Goal: Task Accomplishment & Management: Manage account settings

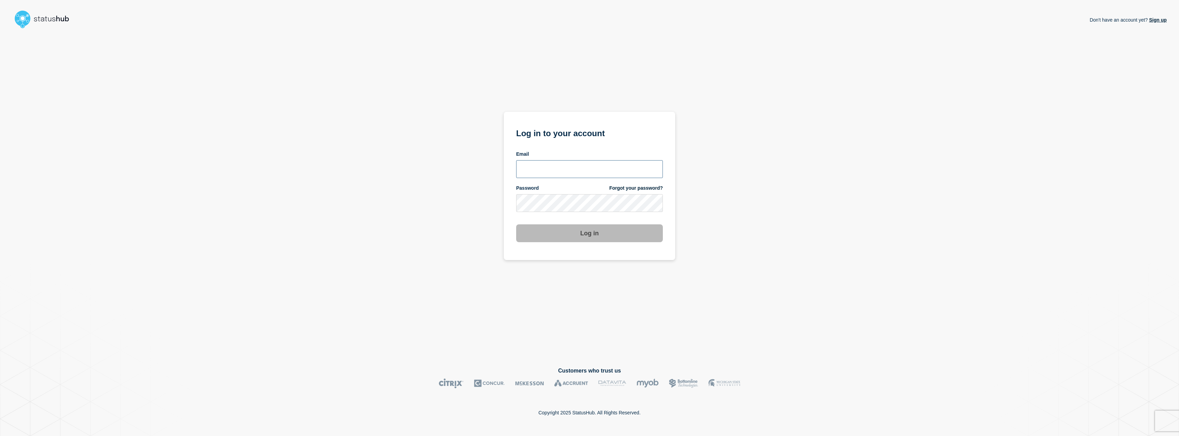
click at [549, 175] on input "email input" at bounding box center [589, 169] width 147 height 18
type input "[EMAIL_ADDRESS][PERSON_NAME][DOMAIN_NAME]"
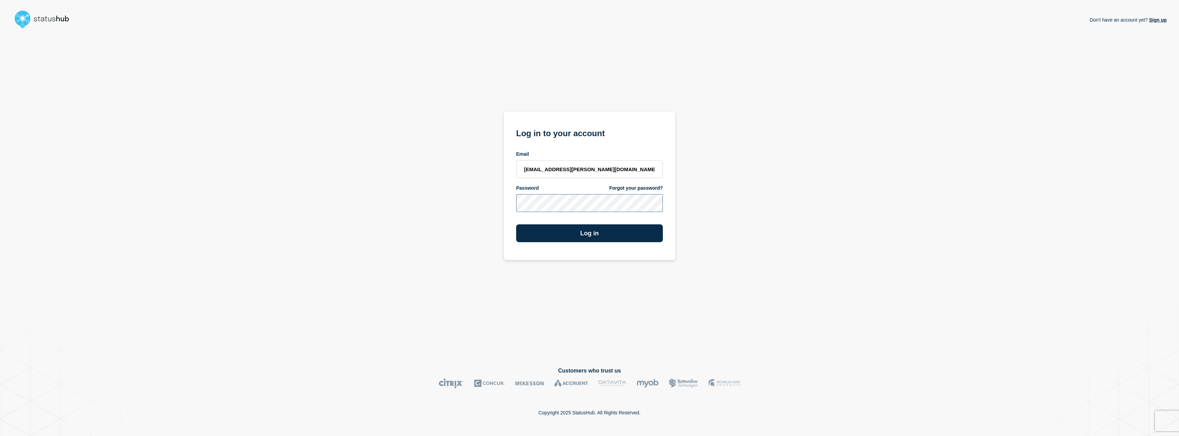
click at [516, 224] on button "Log in" at bounding box center [589, 233] width 147 height 18
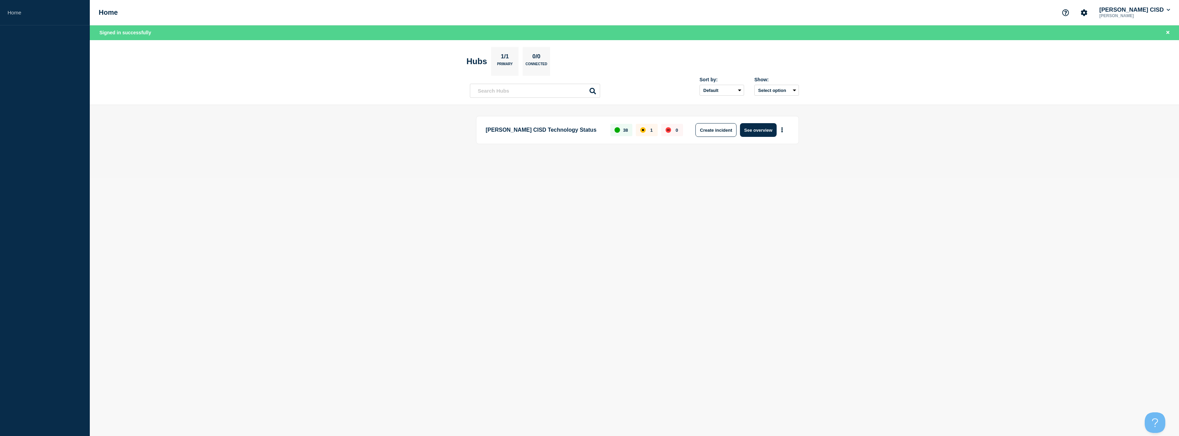
drag, startPoint x: 770, startPoint y: 228, endPoint x: 759, endPoint y: 223, distance: 12.0
click at [770, 228] on body "Home Home Lamar CISD Jafet Figueroa Signed in successfully Hubs 1/1 Primary 0/0…" at bounding box center [589, 218] width 1179 height 436
click at [644, 132] on div "affected" at bounding box center [642, 129] width 5 height 5
click at [740, 129] on button "See overview" at bounding box center [758, 130] width 36 height 14
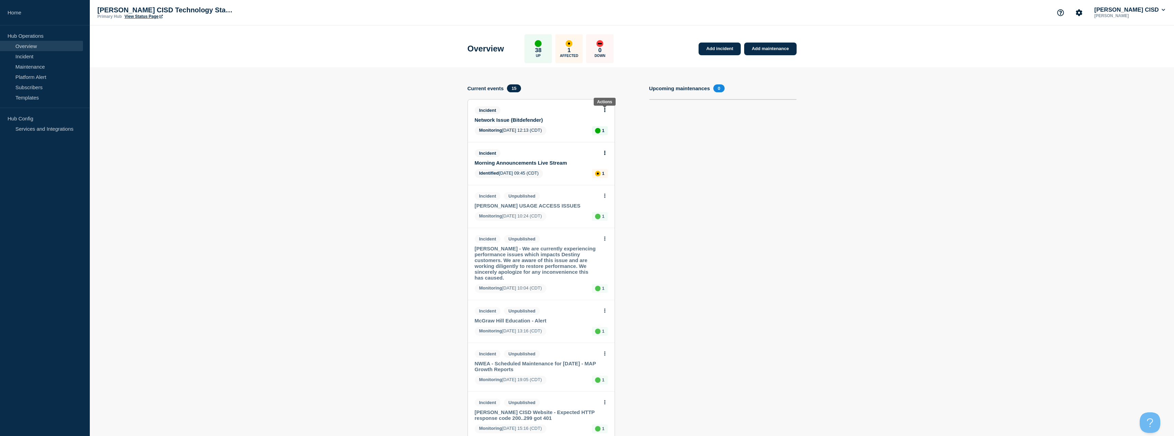
click at [604, 109] on icon at bounding box center [605, 110] width 2 height 4
click at [604, 125] on link "View incident" at bounding box center [602, 126] width 28 height 5
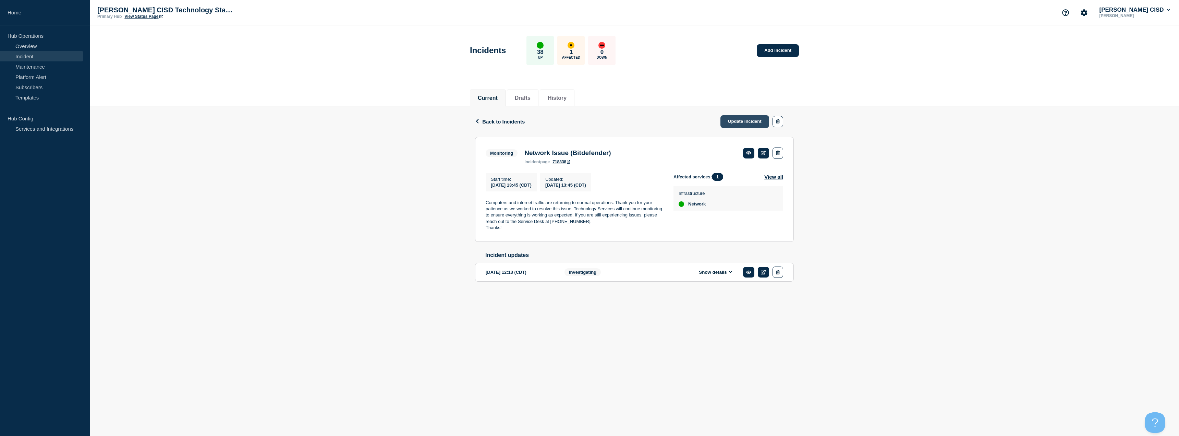
click at [753, 120] on link "Update incident" at bounding box center [744, 121] width 49 height 13
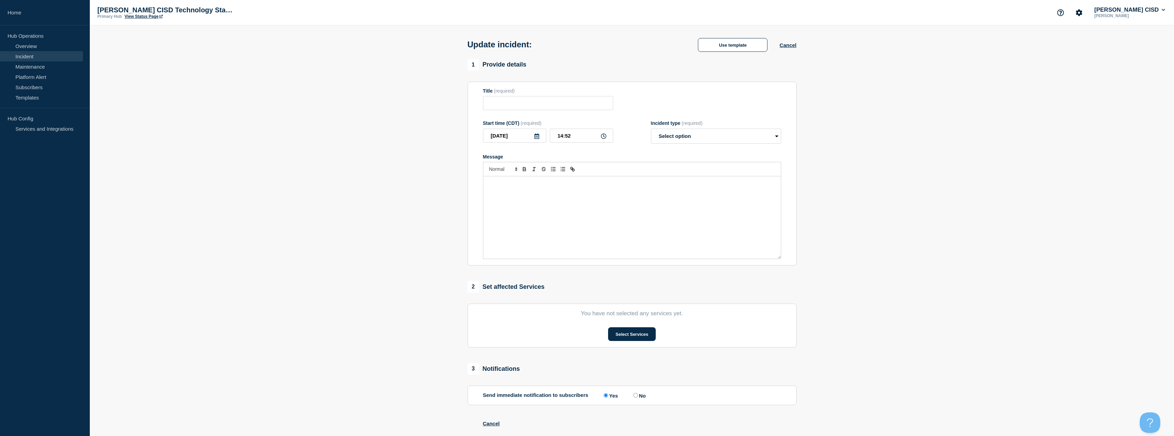
type input "Network Issue (Bitdefender)"
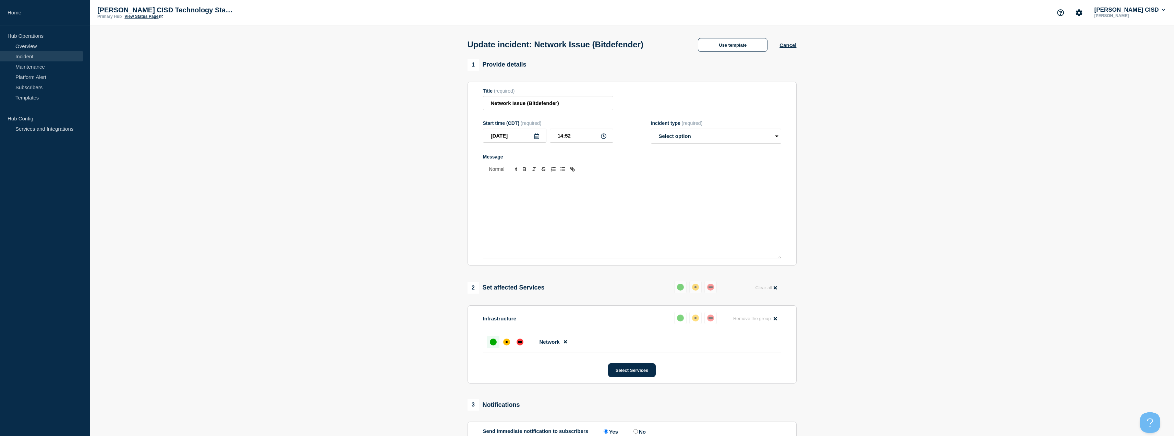
click at [562, 195] on div "Message" at bounding box center [631, 217] width 297 height 82
click at [643, 186] on p "This issue has been resolved. If you continue to have issues with software" at bounding box center [631, 183] width 287 height 6
click at [684, 138] on select "Select option Investigating Identified Monitoring Resolved" at bounding box center [716, 135] width 130 height 15
click at [914, 216] on section "1 Provide details Title (required) Network Issue (Bitdefender) Start time (CDT)…" at bounding box center [632, 312] width 1084 height 506
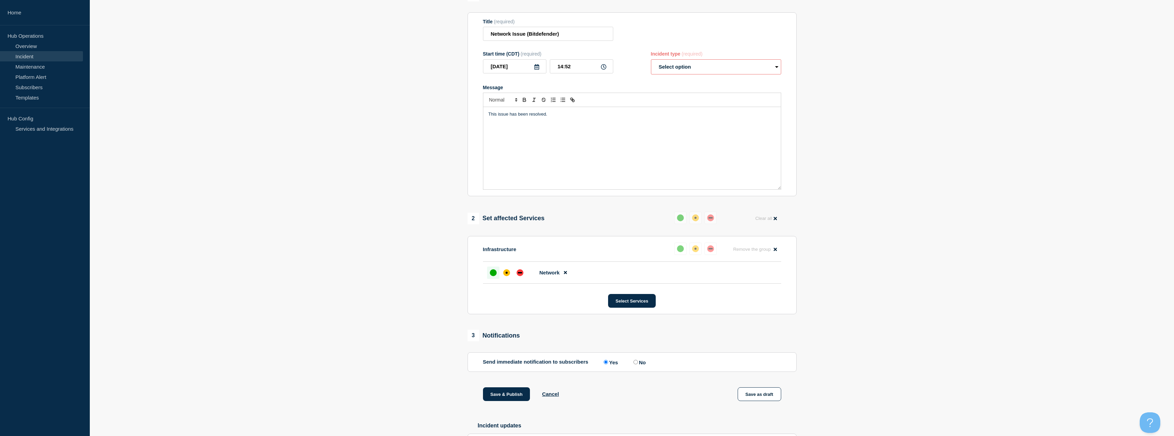
scroll to position [143, 0]
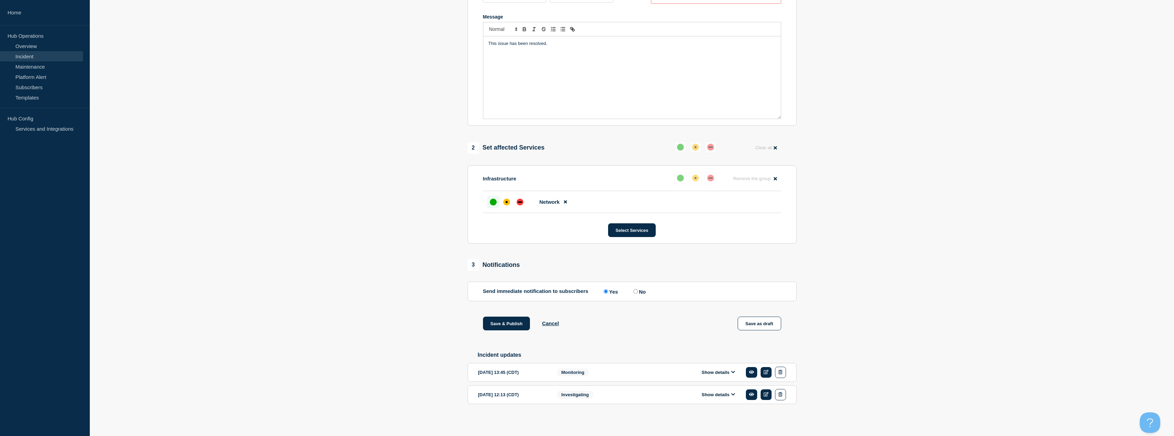
click at [728, 371] on button "Show details" at bounding box center [718, 372] width 38 height 6
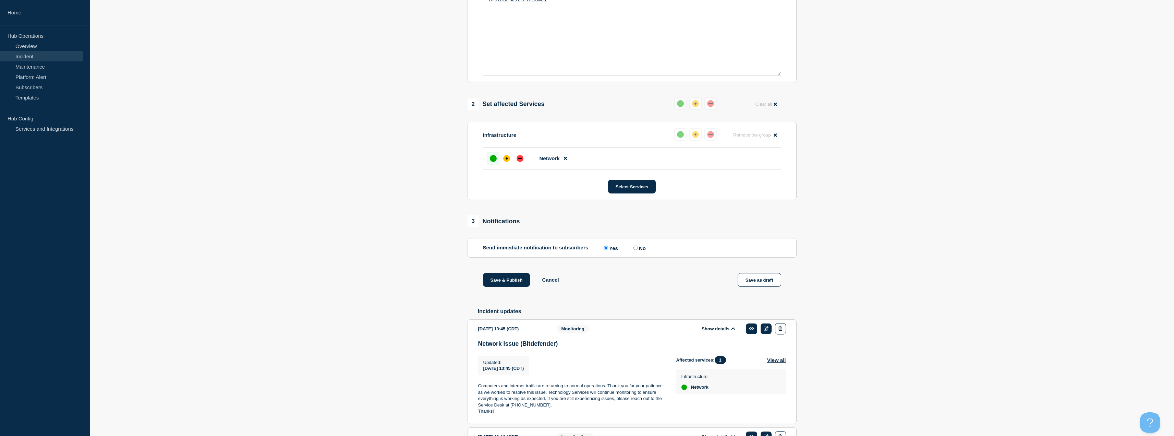
scroll to position [230, 0]
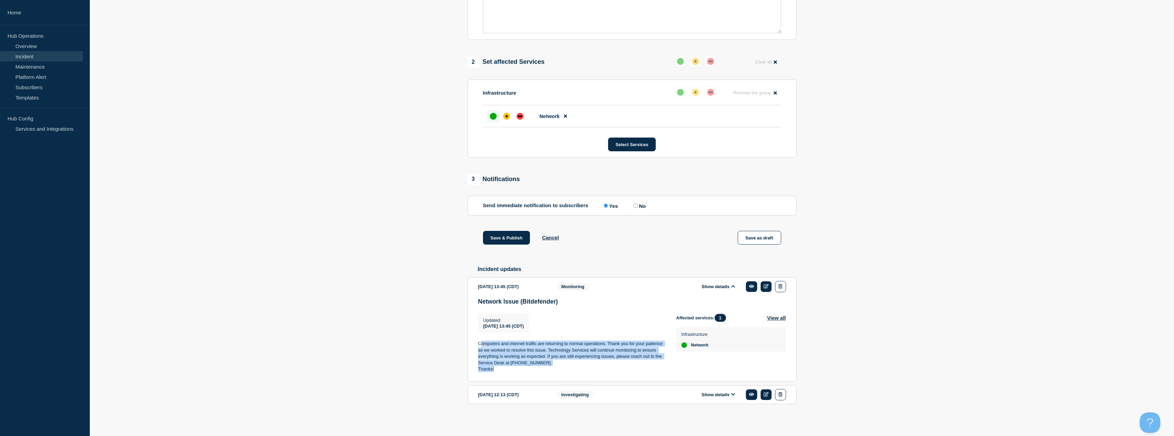
drag, startPoint x: 495, startPoint y: 344, endPoint x: 547, endPoint y: 368, distance: 57.0
click at [547, 368] on div "Computers and internet traffic are returning to normal operations. Thank you fo…" at bounding box center [571, 356] width 187 height 32
click at [521, 370] on p "Thanks!" at bounding box center [571, 369] width 187 height 6
drag, startPoint x: 490, startPoint y: 364, endPoint x: 468, endPoint y: 340, distance: 32.0
click at [468, 340] on section "2025-09-18 13:45 (CDT) Show details Monitoring Network Issue (Bitdefender) Upda…" at bounding box center [631, 329] width 329 height 105
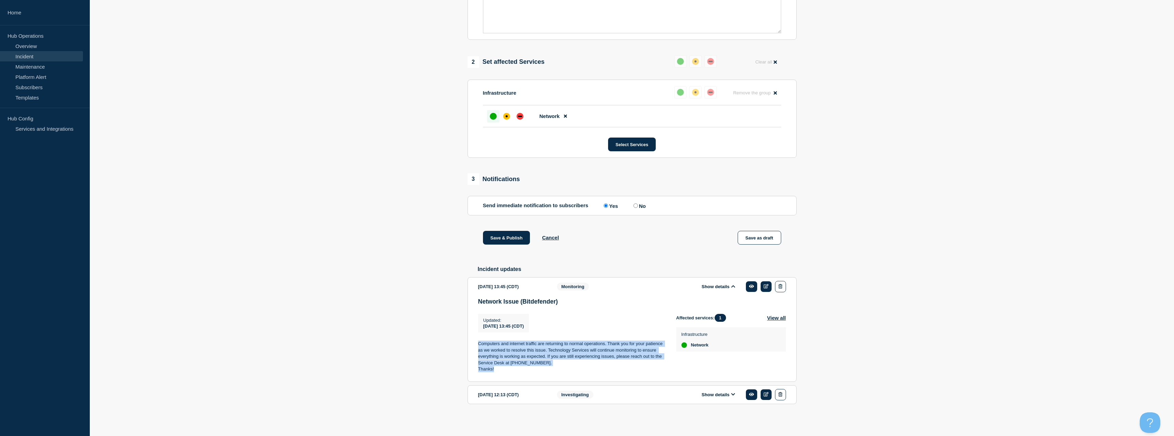
copy div "Computers and internet traffic are returning to normal operations. Thank you fo…"
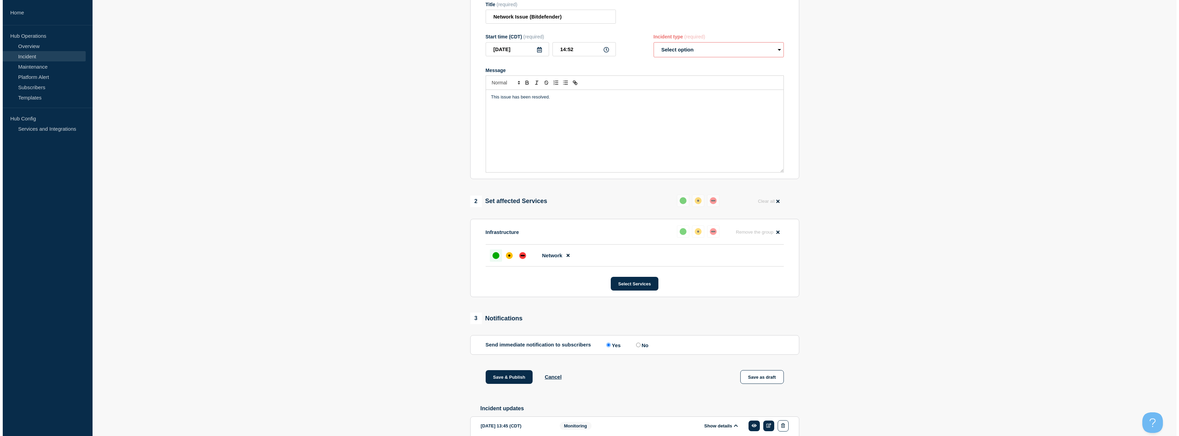
scroll to position [0, 0]
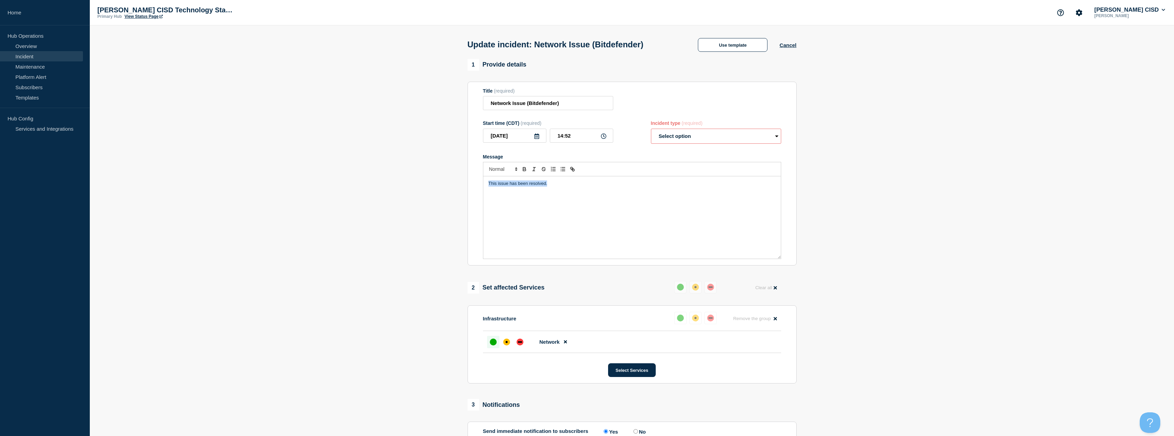
drag, startPoint x: 569, startPoint y: 188, endPoint x: 340, endPoint y: 124, distance: 238.9
click at [176, 143] on section "1 Provide details Title (required) Network Issue (Bitdefender) Start time (CDT)…" at bounding box center [632, 355] width 1084 height 592
click at [675, 136] on select "Select option Investigating Identified Monitoring Resolved" at bounding box center [716, 135] width 130 height 15
click at [703, 138] on select "Select option Investigating Identified Monitoring Resolved" at bounding box center [716, 135] width 130 height 15
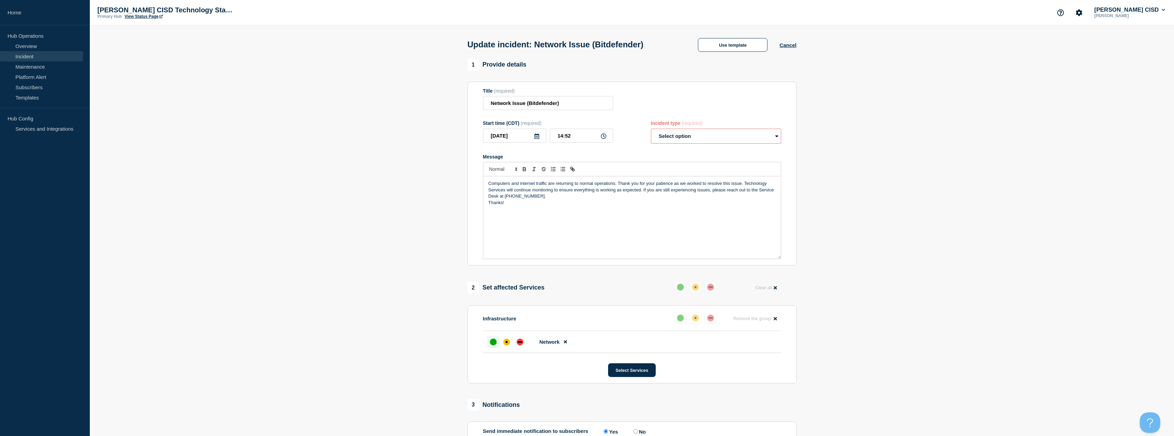
select select "resolved"
click at [651, 130] on select "Select option Investigating Identified Monitoring Resolved" at bounding box center [716, 135] width 130 height 15
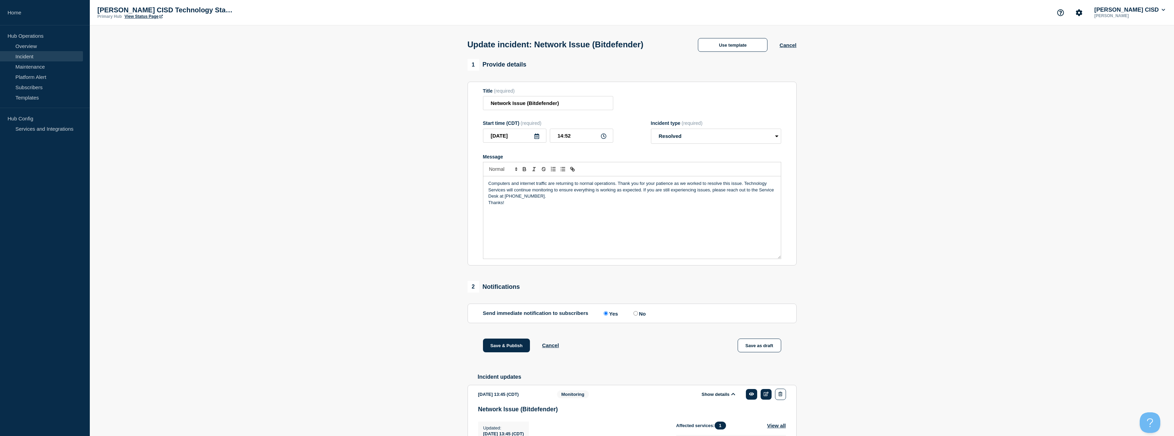
click at [957, 162] on section "1 Provide details Title (required) Network Issue (Bitdefender) Start time (CDT)…" at bounding box center [632, 296] width 1084 height 474
click at [512, 343] on button "Save & Publish" at bounding box center [506, 345] width 47 height 14
